Goal: Task Accomplishment & Management: Manage account settings

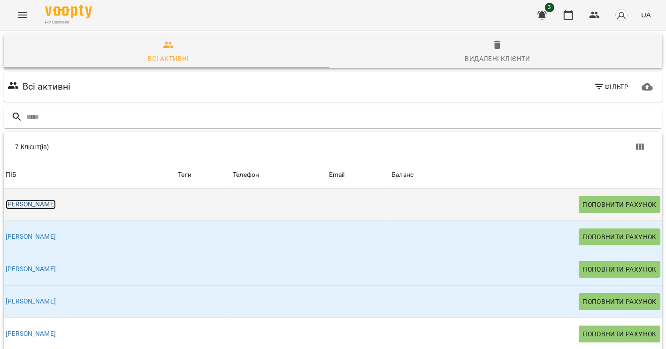
click at [24, 204] on link "[PERSON_NAME]" at bounding box center [31, 204] width 50 height 9
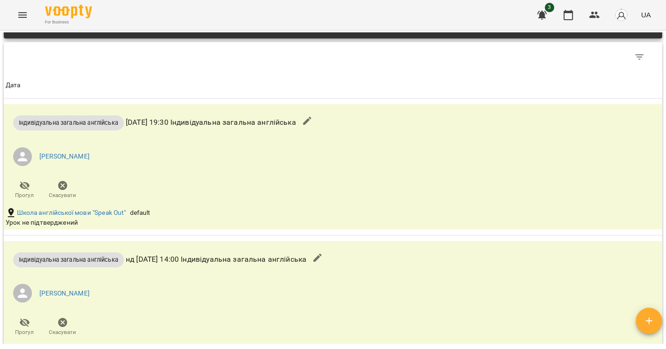
scroll to position [556, 0]
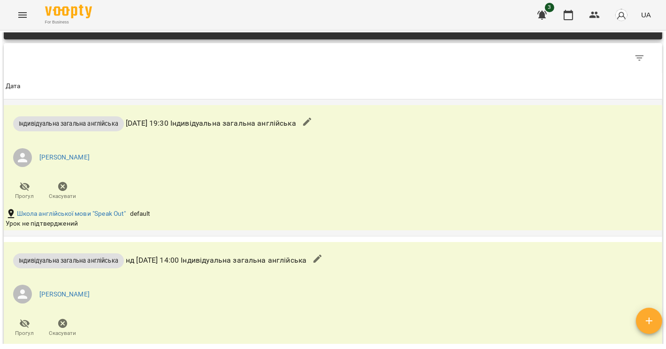
click at [274, 202] on div "Індивідуальна загальна англійська ср 15 жовт 2025 19:30 Індивідуальна загальна …" at bounding box center [223, 155] width 439 height 101
click at [319, 128] on button "button" at bounding box center [307, 122] width 23 height 23
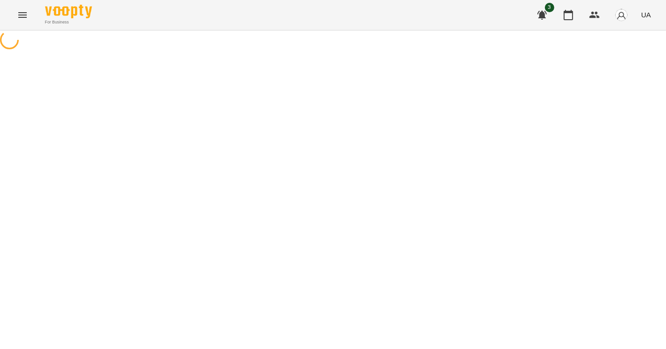
select select "**********"
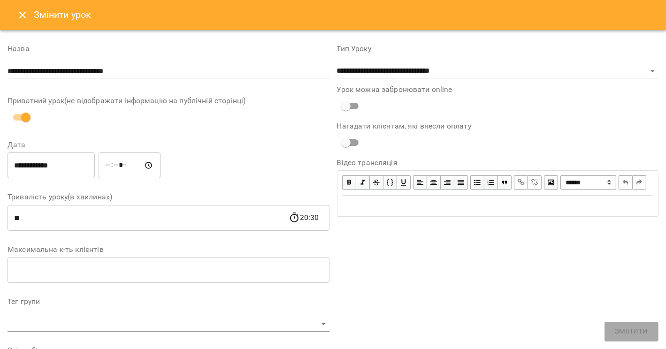
click at [22, 15] on icon "Close" at bounding box center [22, 15] width 7 height 7
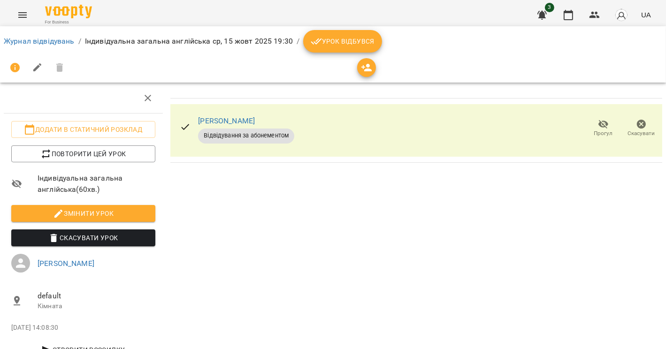
click at [180, 129] on icon at bounding box center [185, 127] width 11 height 11
click at [223, 121] on link "Анна Котюк" at bounding box center [226, 120] width 57 height 9
click at [326, 44] on span "Урок відбувся" at bounding box center [343, 41] width 64 height 11
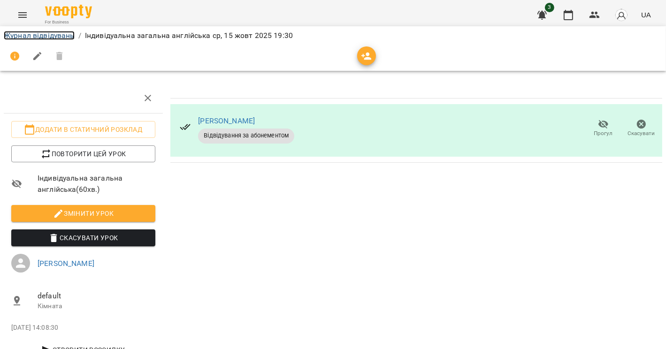
click at [50, 35] on link "Журнал відвідувань" at bounding box center [39, 35] width 71 height 9
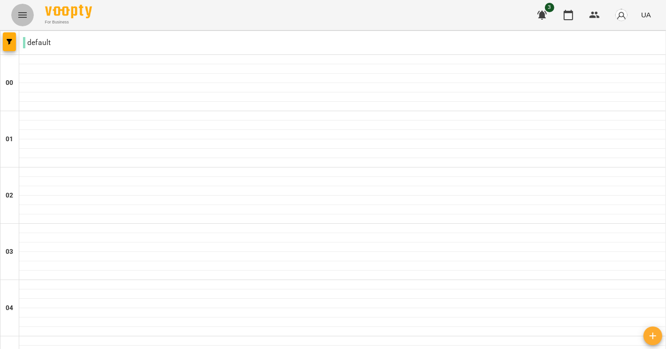
click at [31, 17] on button "Menu" at bounding box center [22, 15] width 23 height 23
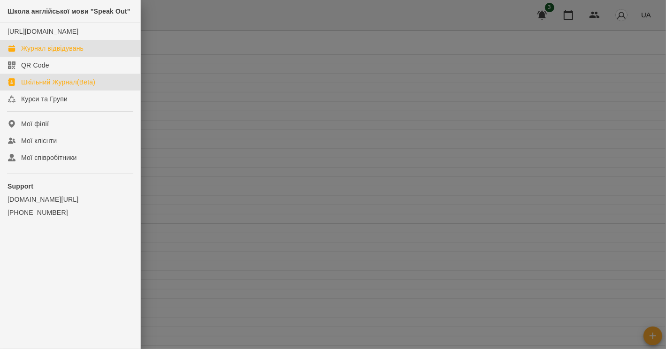
click at [68, 87] on div "Шкільний Журнал(Beta)" at bounding box center [58, 81] width 74 height 9
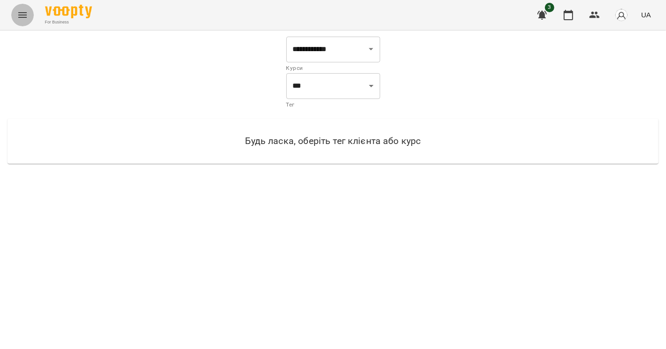
click at [21, 19] on icon "Menu" at bounding box center [22, 14] width 11 height 11
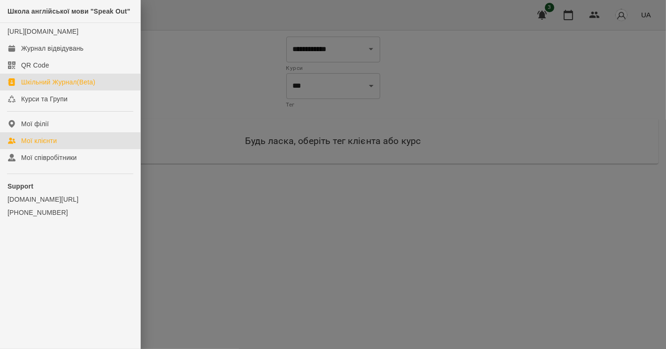
click at [56, 146] on div "Мої клієнти" at bounding box center [39, 140] width 36 height 9
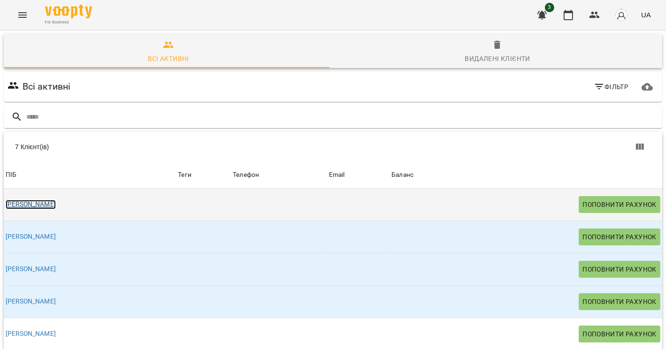
click at [21, 203] on link "Анна Котюк" at bounding box center [31, 204] width 50 height 9
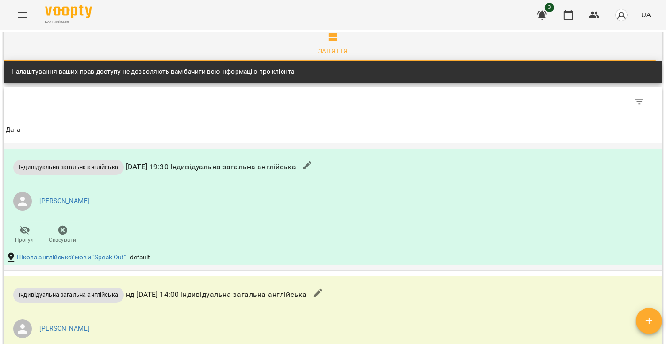
scroll to position [511, 0]
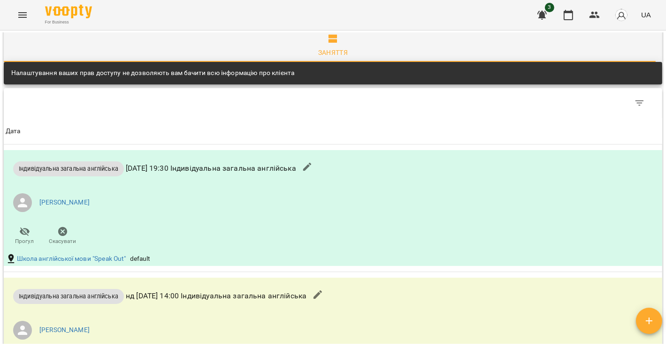
click at [26, 18] on icon "Menu" at bounding box center [22, 14] width 11 height 11
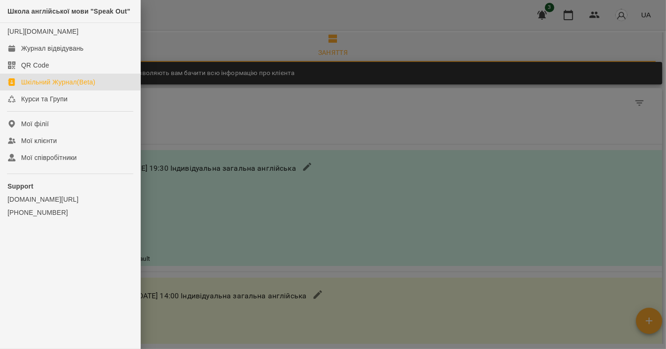
click at [55, 87] on div "Шкільний Журнал(Beta)" at bounding box center [58, 81] width 74 height 9
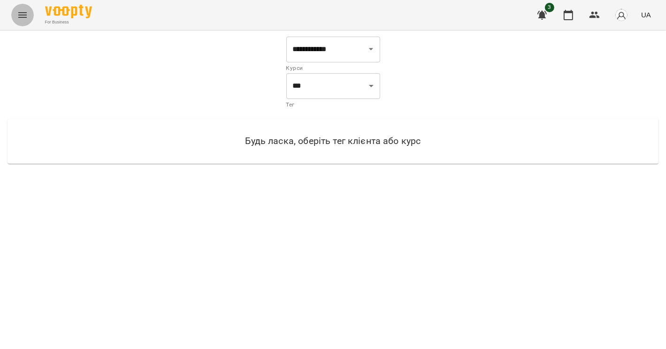
click at [22, 20] on icon "Menu" at bounding box center [22, 14] width 11 height 11
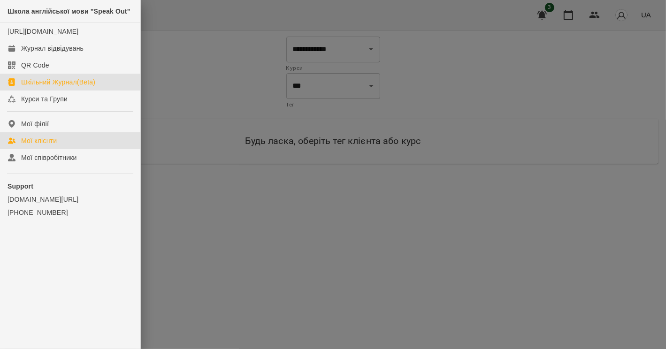
click at [57, 146] on div "Мої клієнти" at bounding box center [39, 140] width 36 height 9
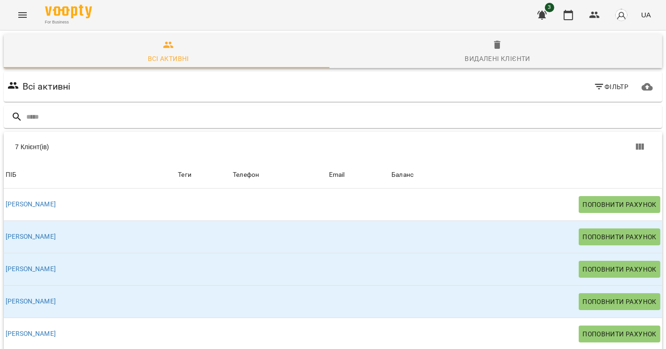
scroll to position [68, 0]
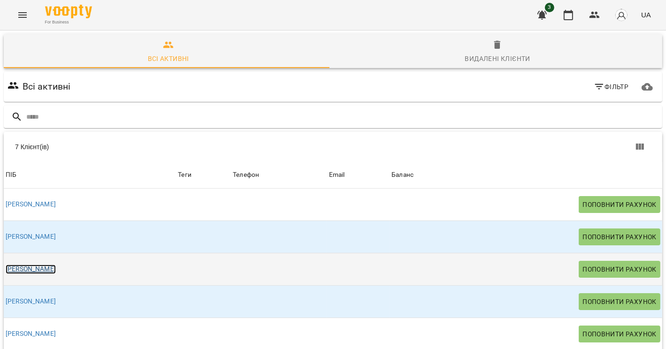
click at [31, 265] on link "[PERSON_NAME]" at bounding box center [31, 269] width 50 height 9
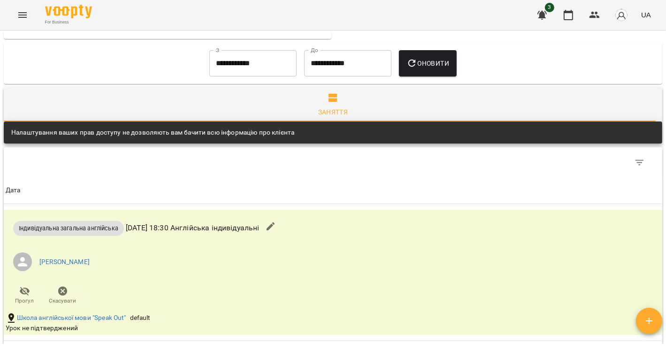
scroll to position [406, 0]
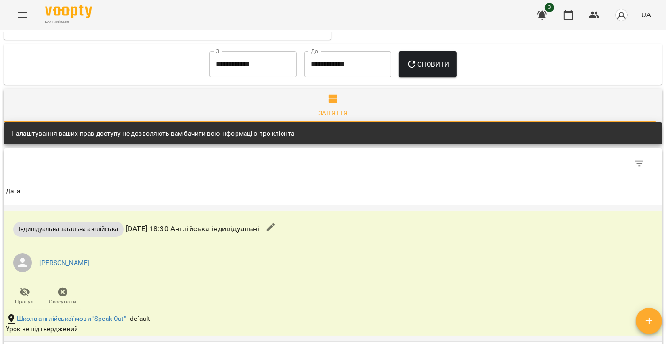
click at [220, 255] on li "[PERSON_NAME]" at bounding box center [223, 263] width 435 height 26
click at [275, 225] on icon "button" at bounding box center [270, 228] width 8 height 8
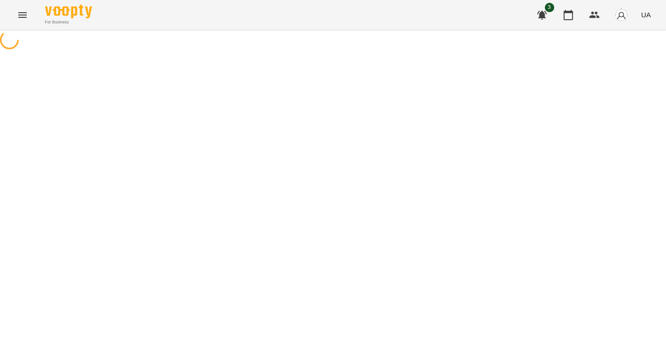
select select "**********"
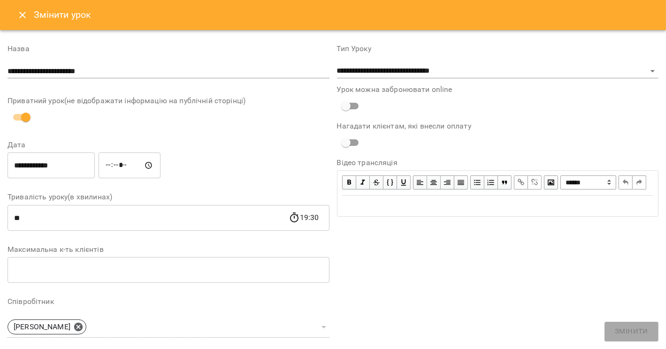
click at [25, 14] on icon "Close" at bounding box center [22, 14] width 11 height 11
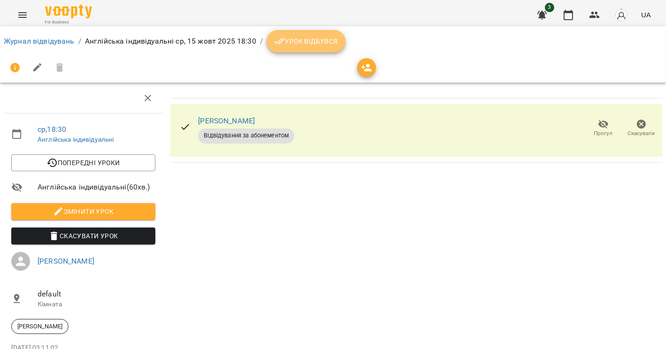
click at [300, 46] on span "Урок відбувся" at bounding box center [306, 41] width 64 height 11
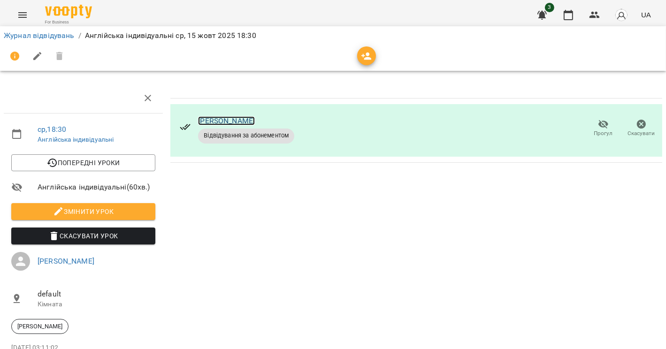
click at [212, 118] on link "[PERSON_NAME]" at bounding box center [226, 120] width 57 height 9
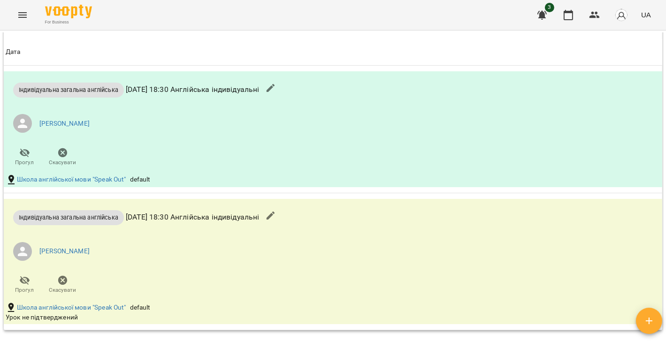
scroll to position [545, 0]
